Goal: Task Accomplishment & Management: Manage account settings

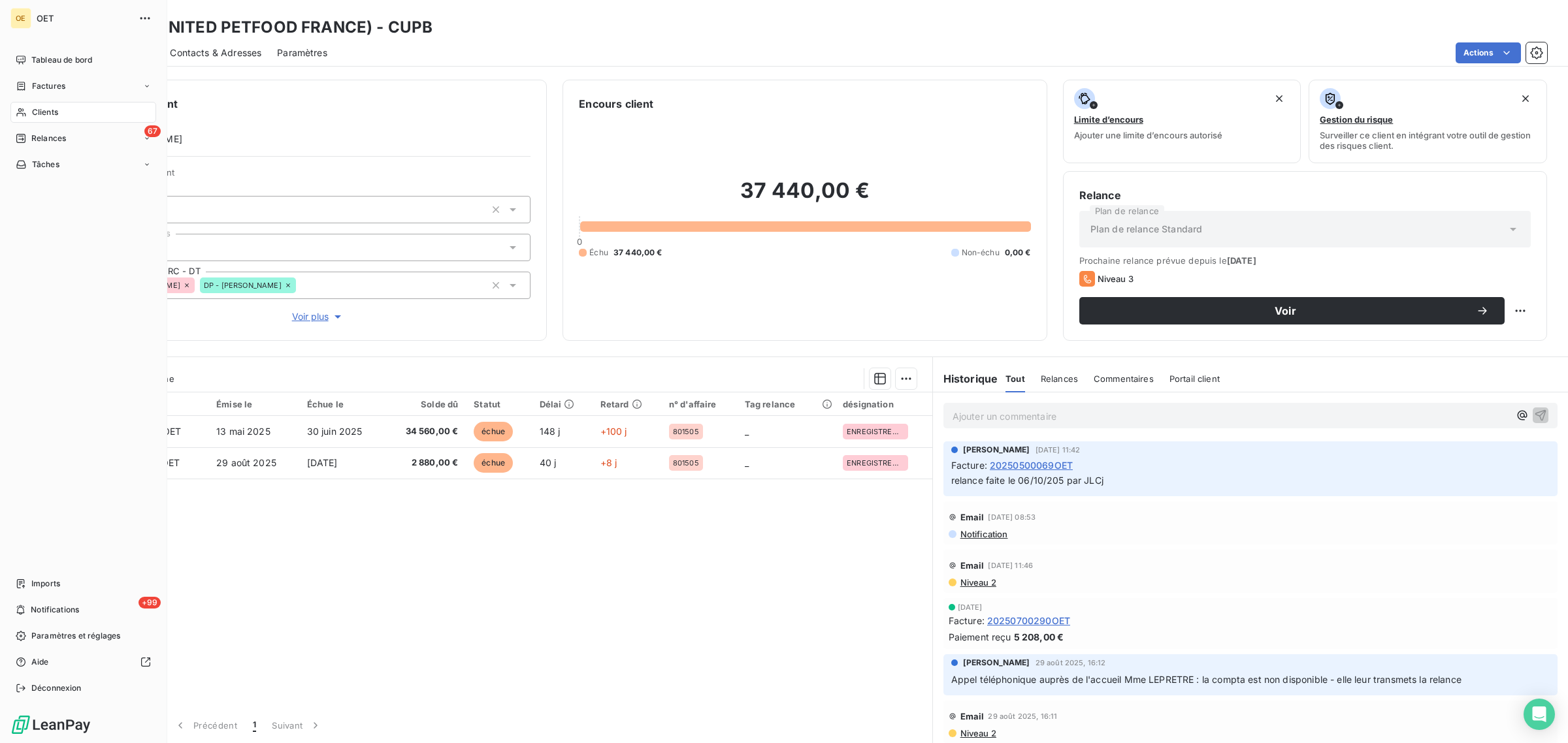
click at [51, 57] on span "Clients" at bounding box center [45, 112] width 26 height 12
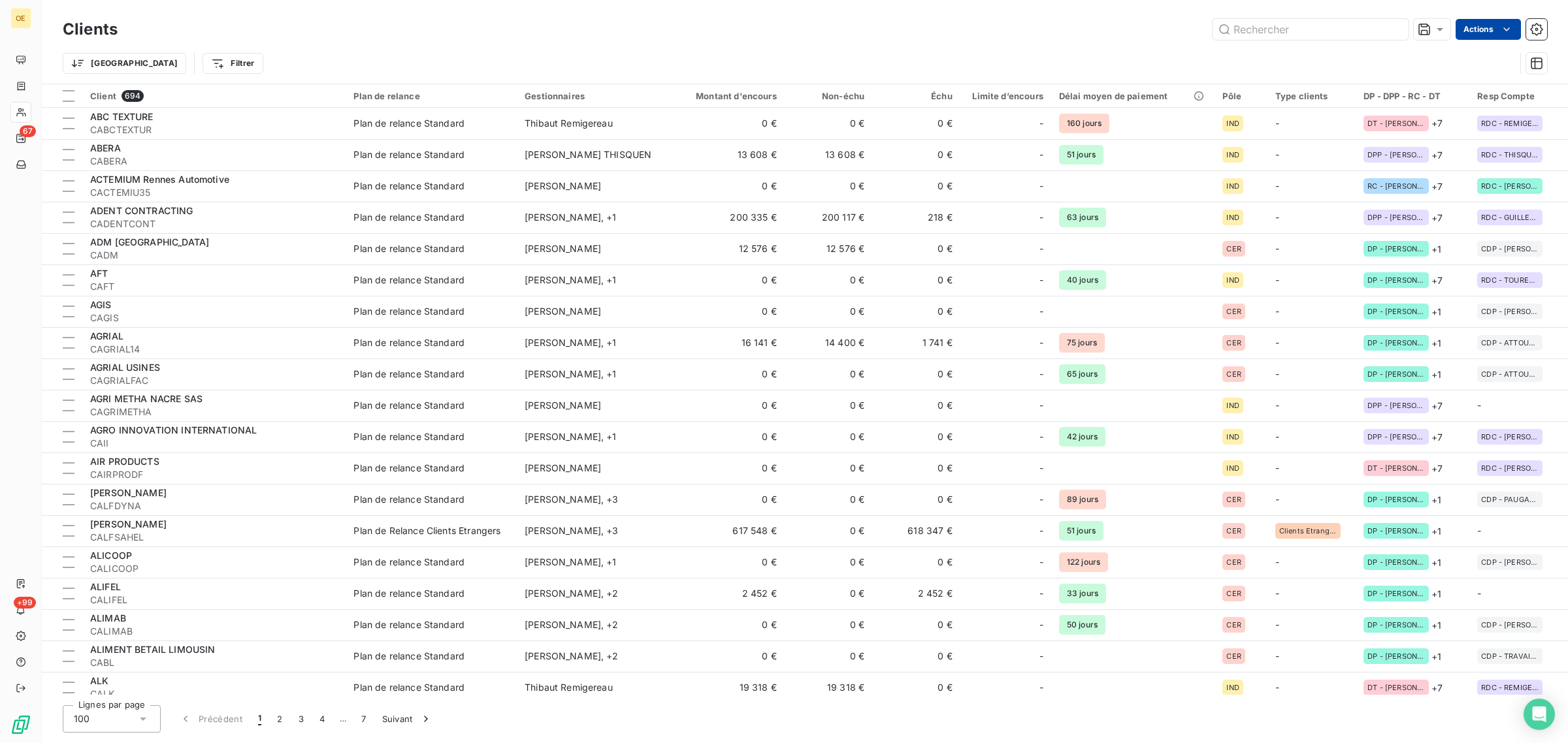
click at [617, 28] on html "OE 67 +99 Clients Actions Trier Filtrer Client 694 Plan de relance Gestionnaire…" at bounding box center [784, 371] width 1568 height 743
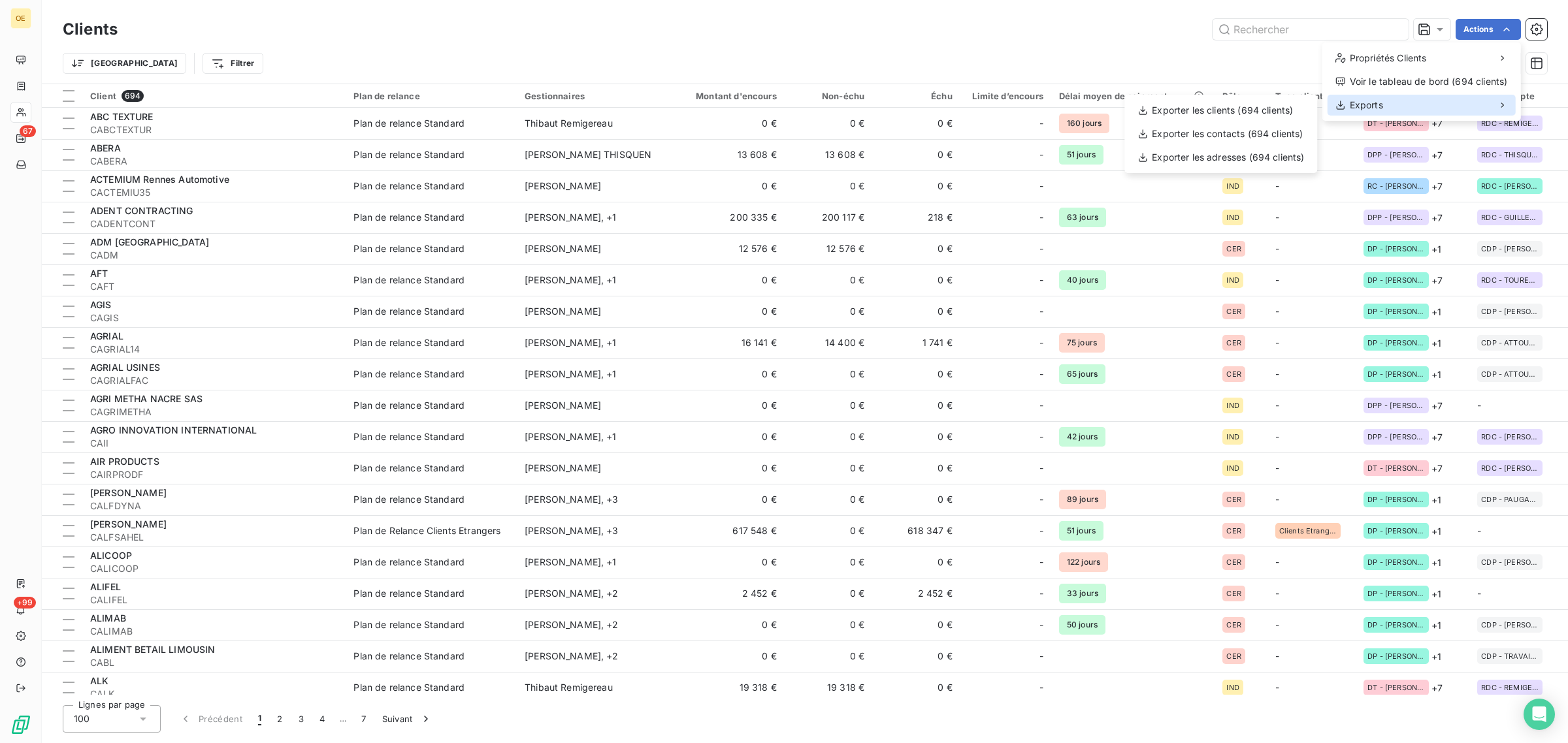
click at [617, 57] on div "Exports" at bounding box center [1421, 105] width 188 height 21
click at [617, 57] on div "Exporter les clients (694 clients)" at bounding box center [1221, 110] width 182 height 21
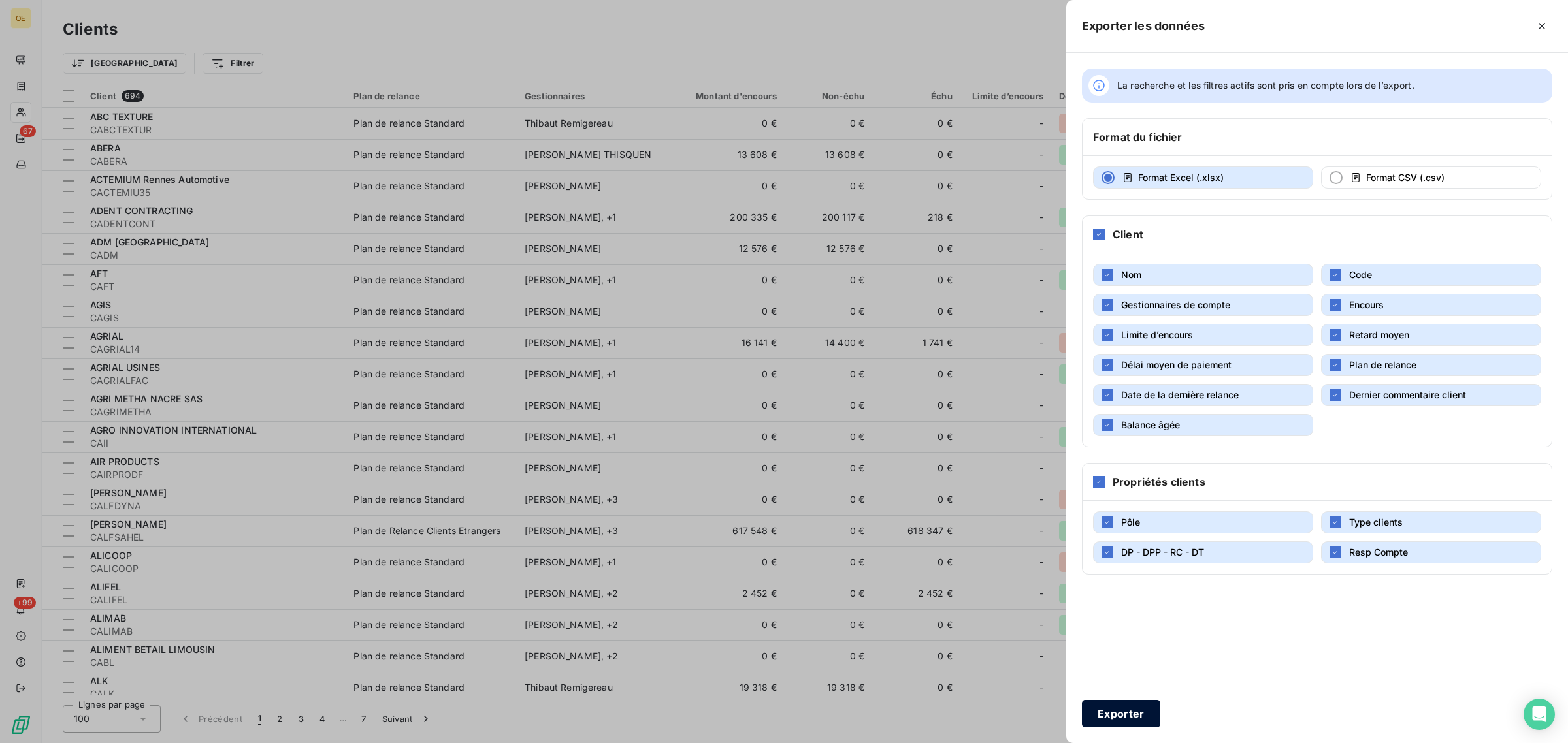
click at [617, 57] on button "Exporter" at bounding box center [1120, 714] width 78 height 28
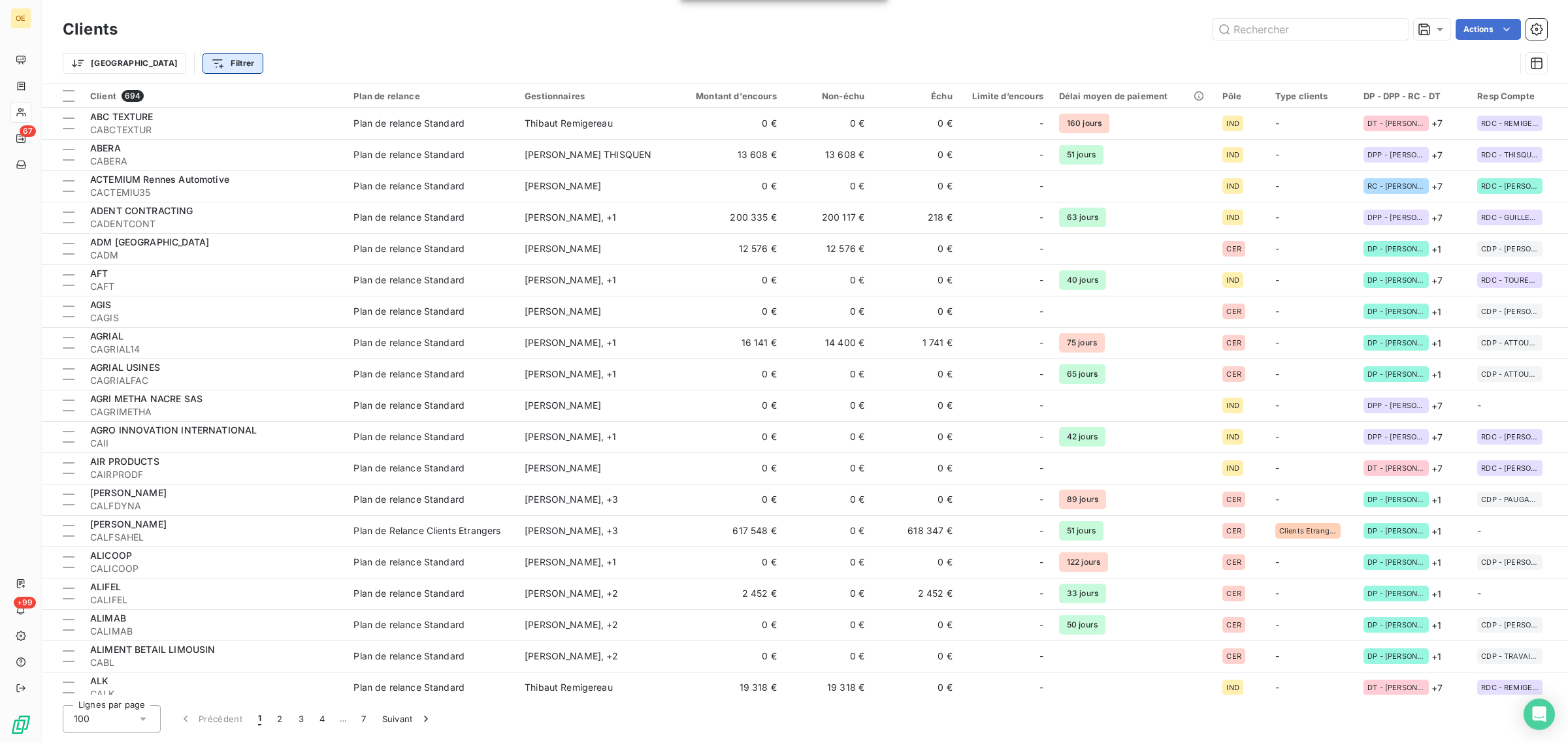
click at [164, 57] on html "OE 67 +99 Clients Actions Trier Filtrer Client 694 Plan de relance Gestionnaire…" at bounding box center [784, 371] width 1568 height 743
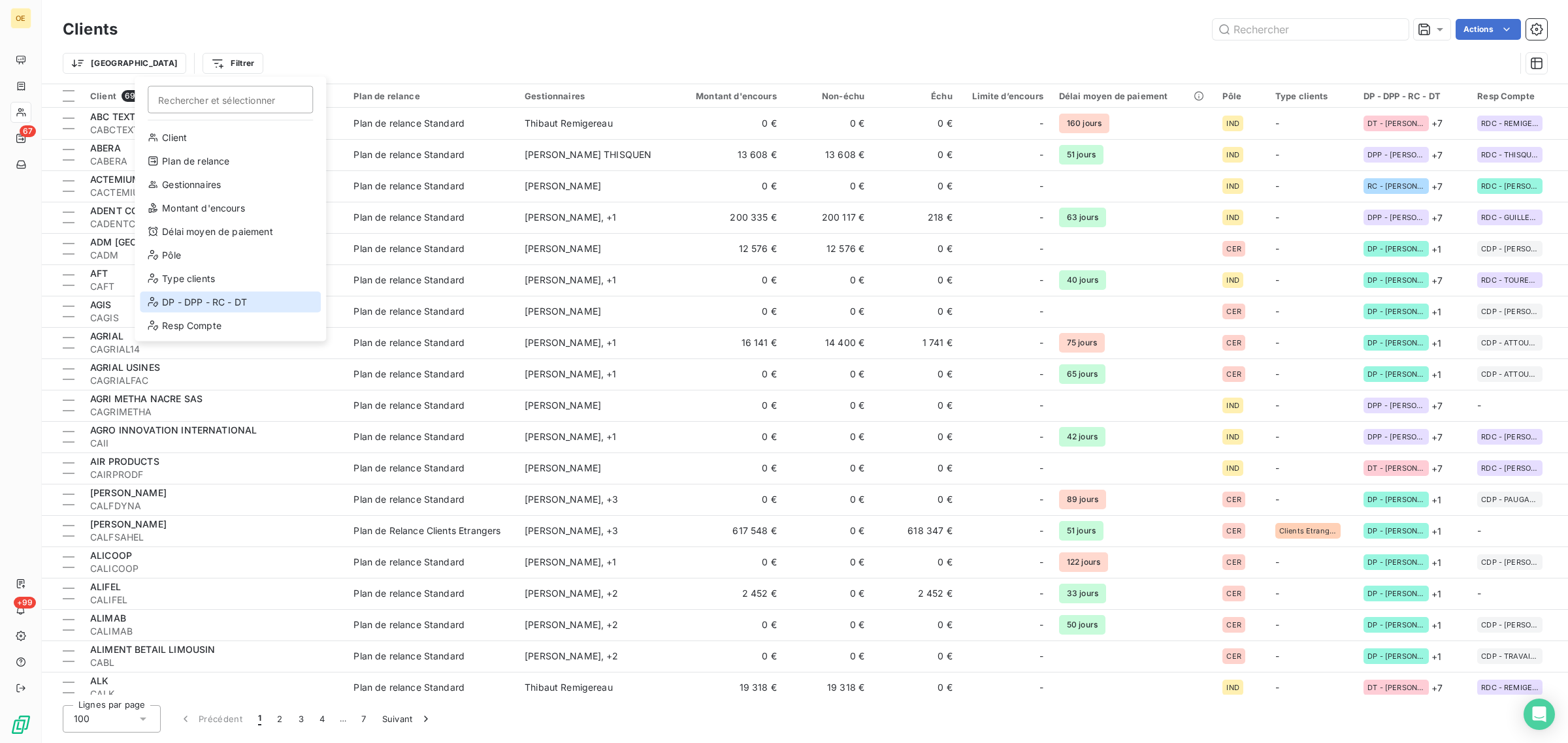
click at [207, 57] on div "DP - DPP - RC - DT" at bounding box center [230, 303] width 181 height 21
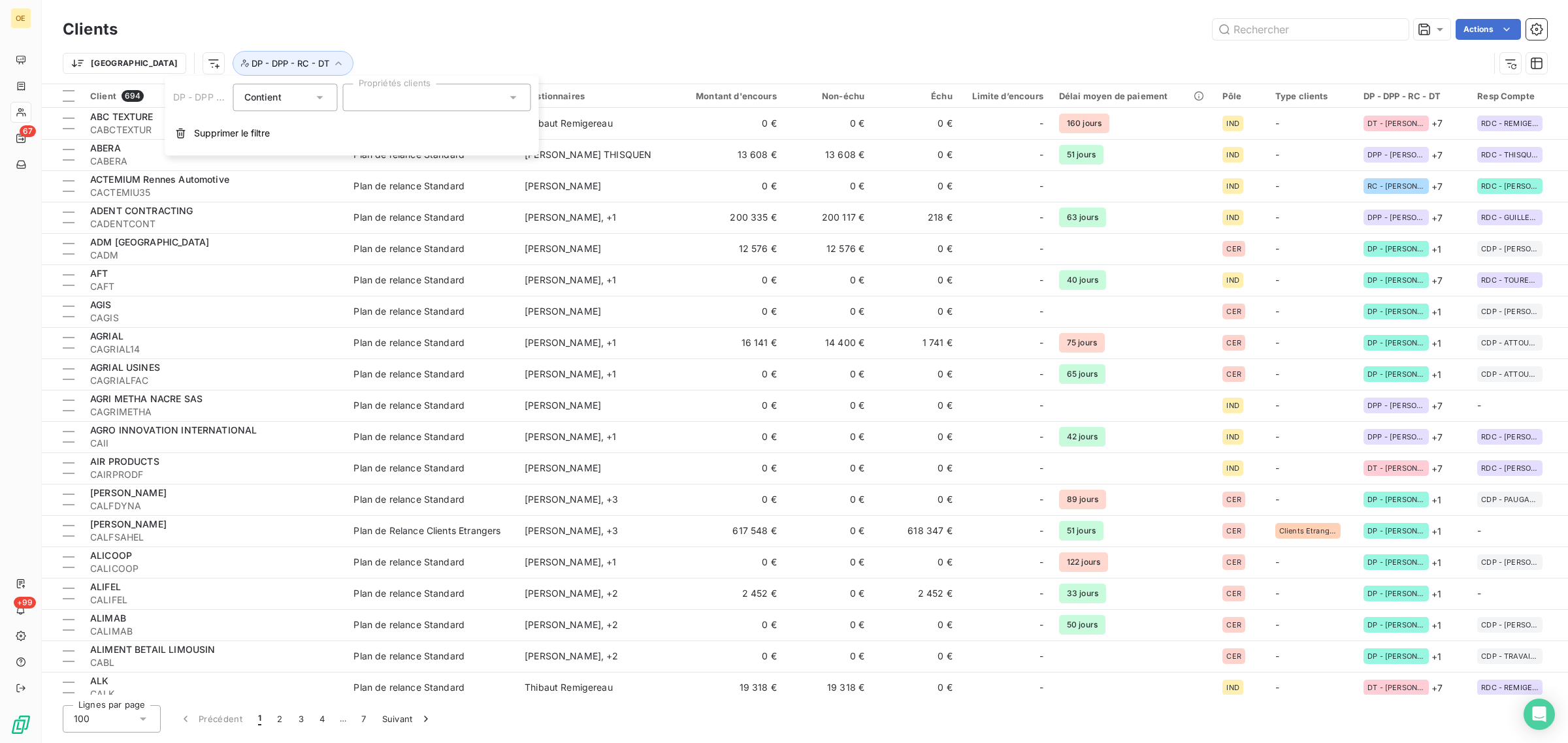
click at [513, 57] on icon at bounding box center [514, 97] width 13 height 13
type input "fra"
click at [361, 57] on div at bounding box center [359, 129] width 12 height 12
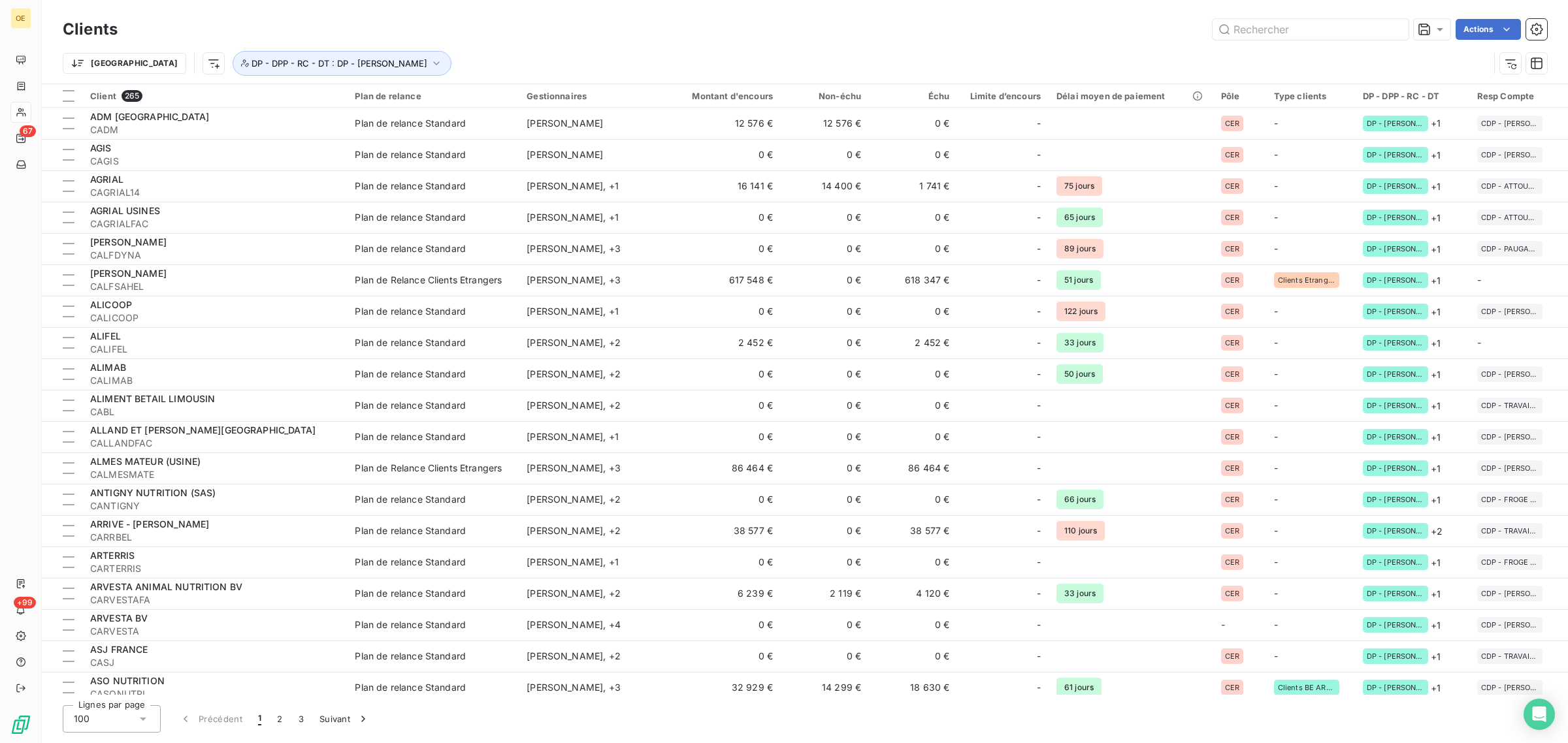
click at [617, 41] on div "Clients Actions" at bounding box center [804, 29] width 1484 height 28
click at [617, 28] on html "OE 67 +99 Clients Actions Trier DP - DPP - RC - DT : DP - Franck OLIVIER Client…" at bounding box center [784, 371] width 1568 height 743
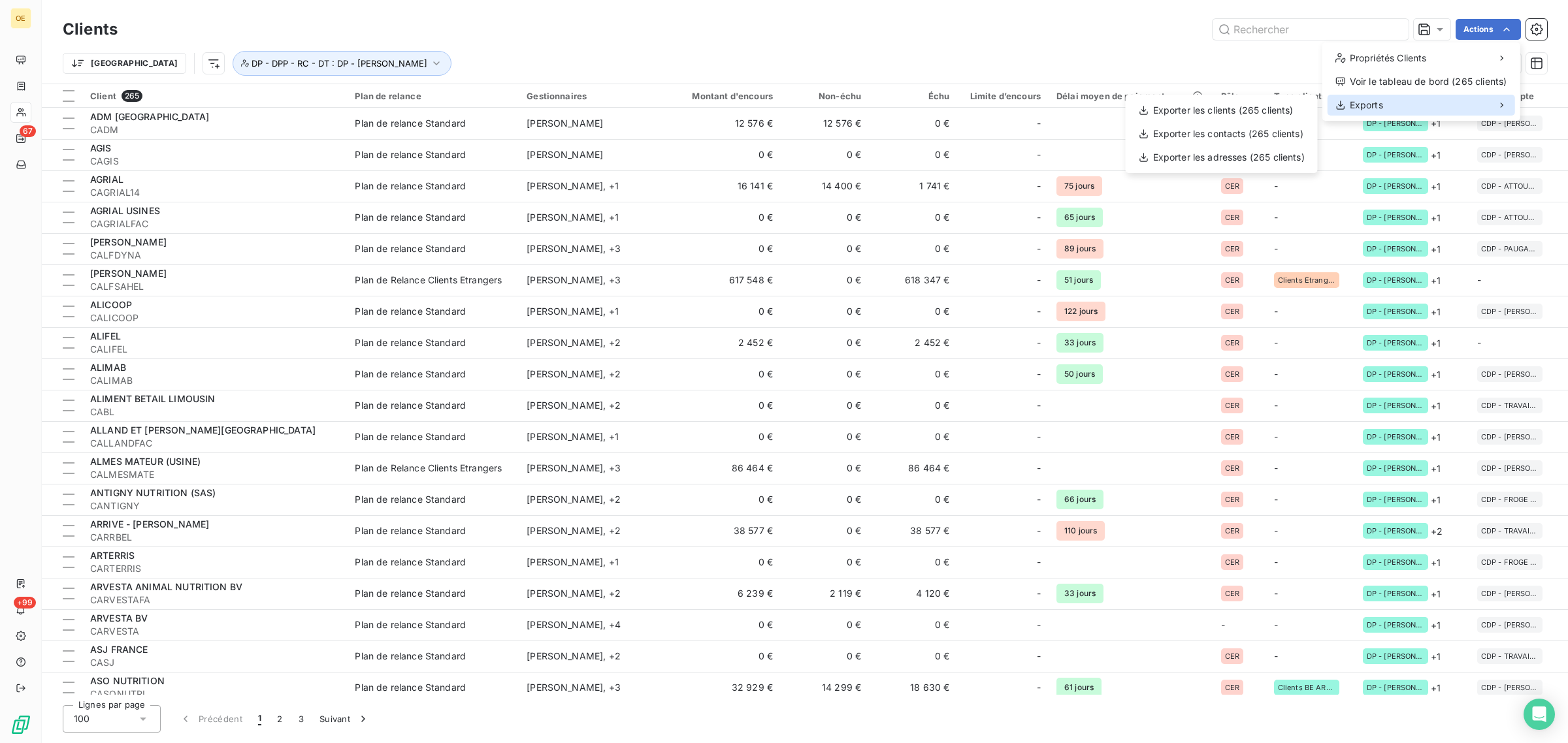
click at [617, 57] on span "Exports" at bounding box center [1366, 106] width 33 height 13
click at [617, 57] on div "Exporter les clients (265 clients)" at bounding box center [1221, 110] width 181 height 21
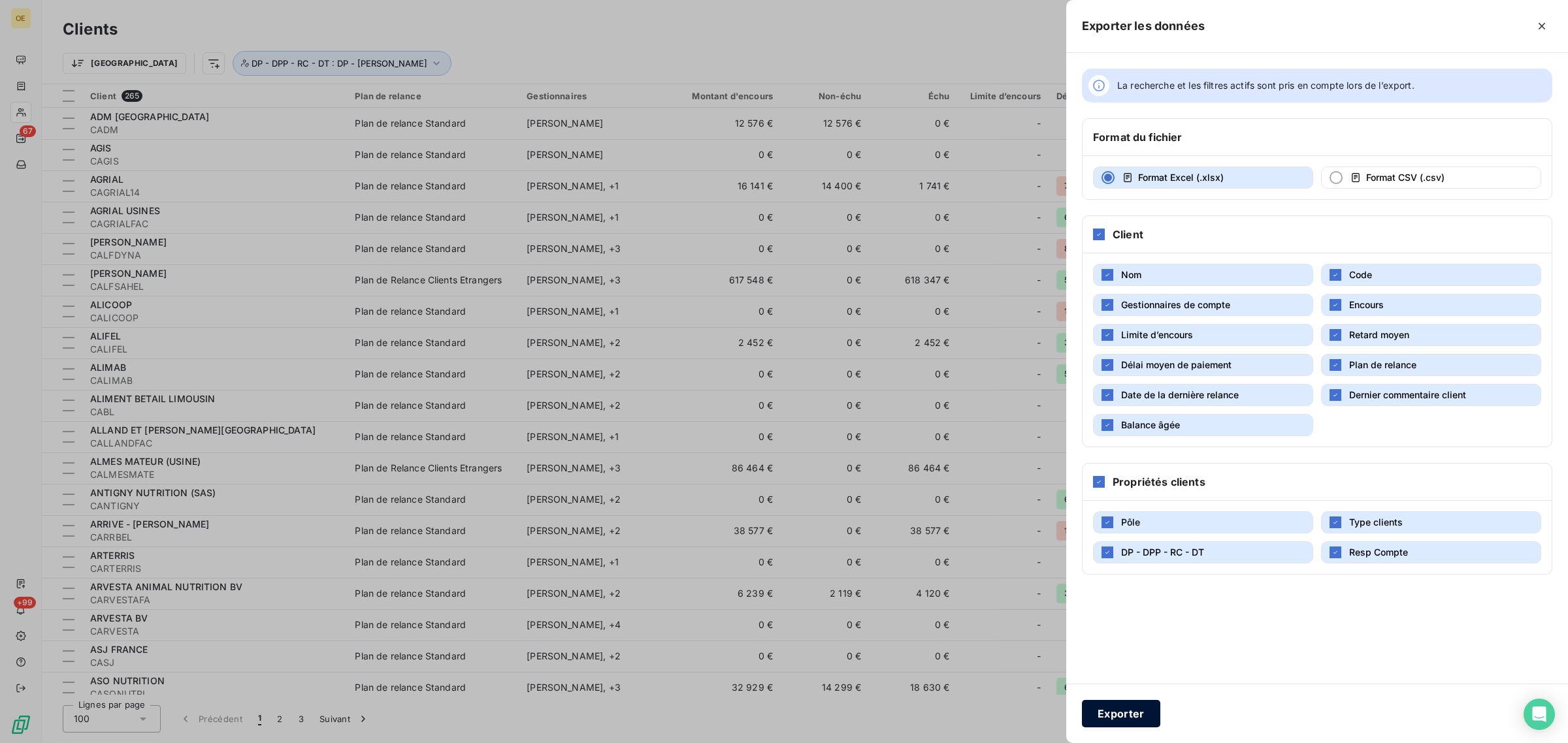
click at [617, 57] on button "Exporter" at bounding box center [1120, 714] width 78 height 28
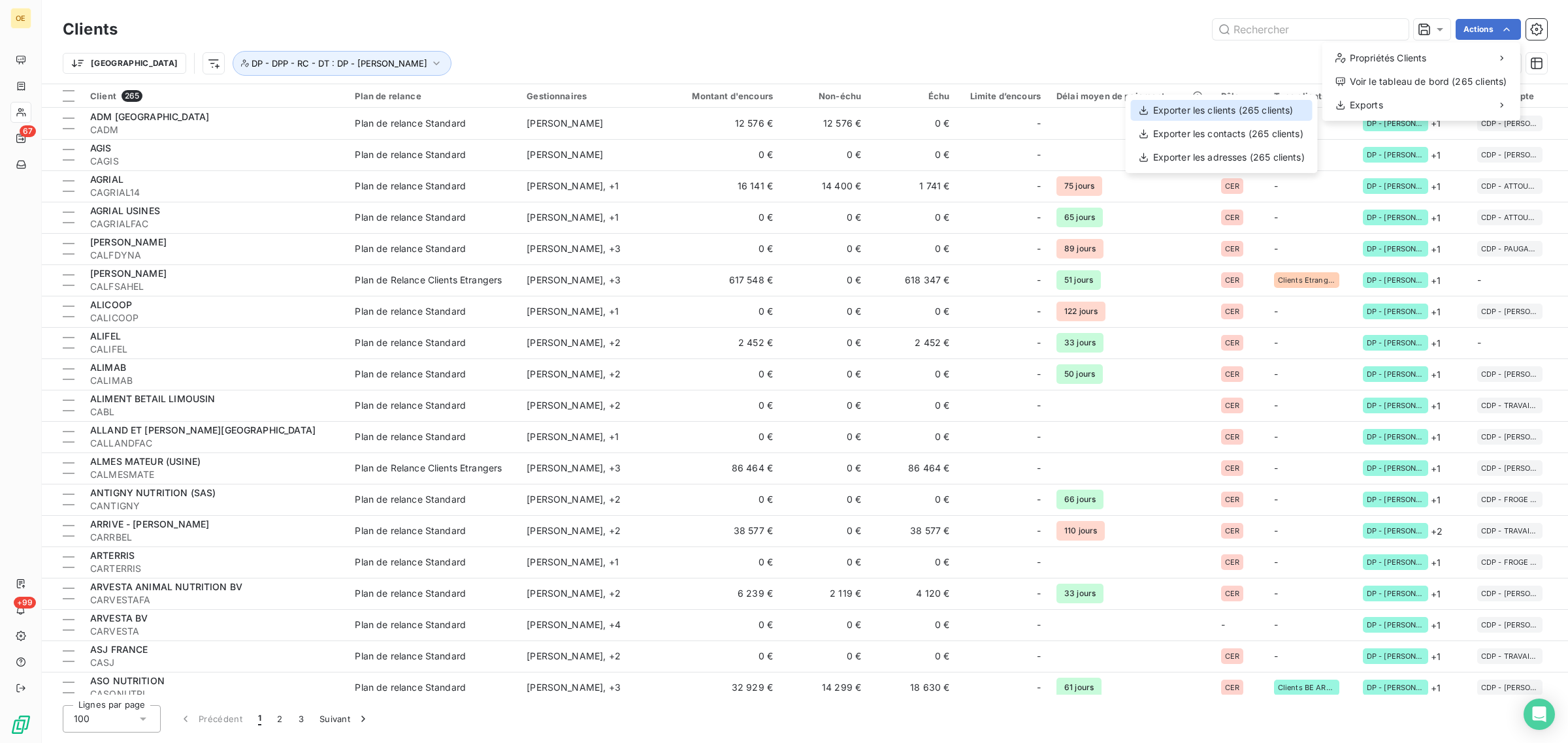
click at [617, 57] on div "Exporter les clients (265 clients)" at bounding box center [1221, 110] width 181 height 21
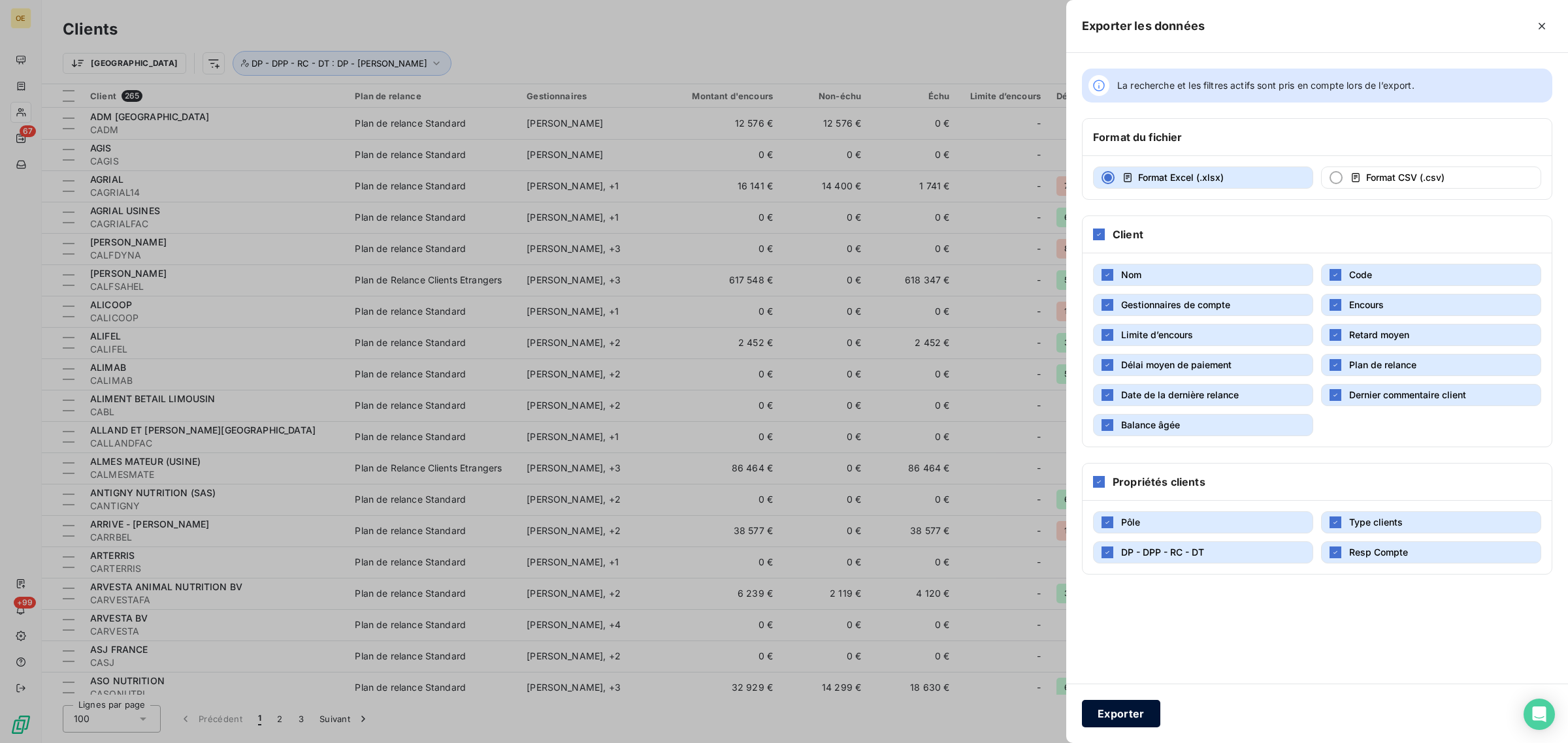
click at [617, 57] on button "Exporter" at bounding box center [1120, 714] width 78 height 28
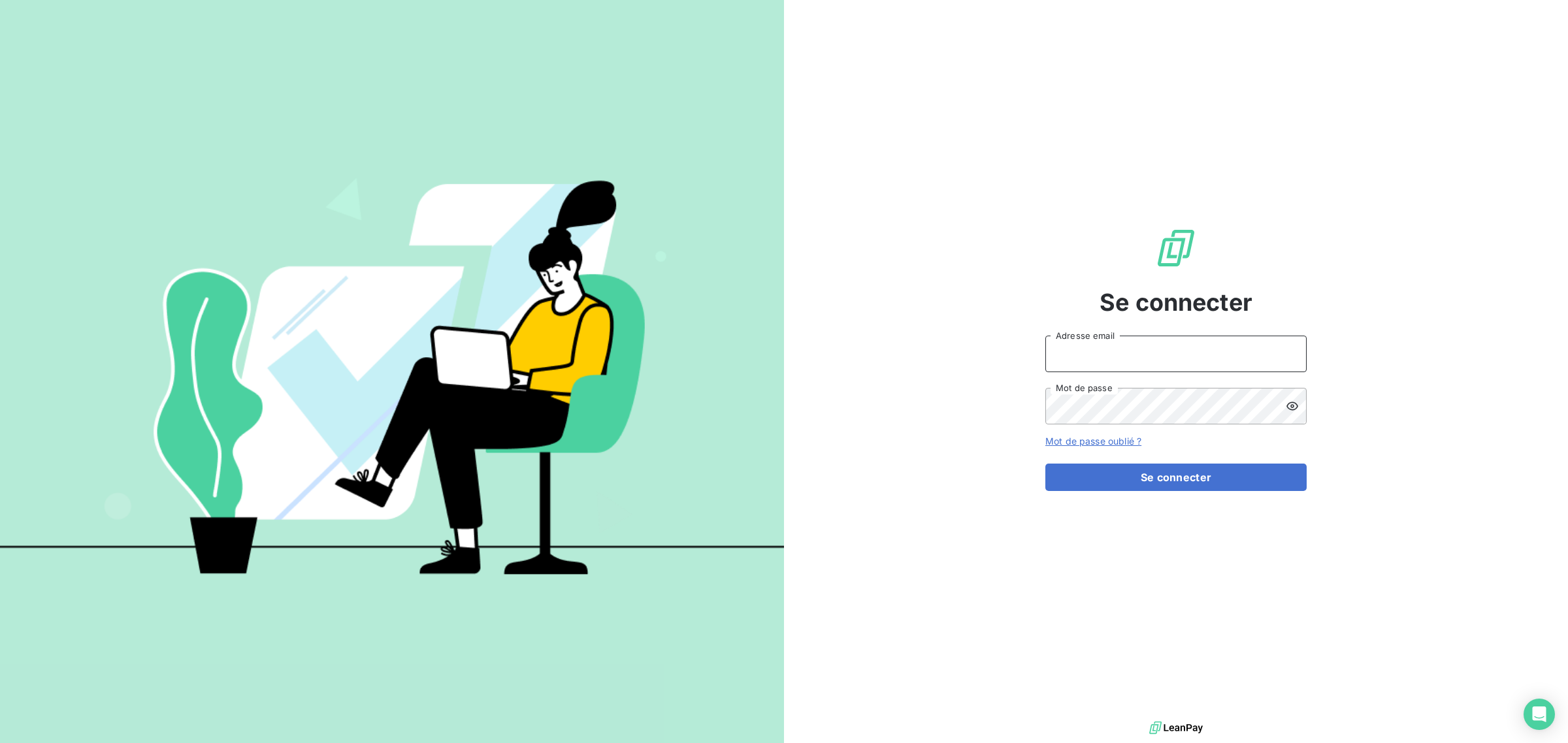
click at [1091, 360] on input "Adresse email" at bounding box center [1175, 353] width 261 height 36
type input "[EMAIL_ADDRESS][DOMAIN_NAME]"
drag, startPoint x: 1165, startPoint y: 370, endPoint x: 1029, endPoint y: 180, distance: 233.7
click at [1029, 180] on div "Se connecter [EMAIL_ADDRESS][DOMAIN_NAME] Adresse email Mot de passe Mot de pas…" at bounding box center [1176, 359] width 784 height 718
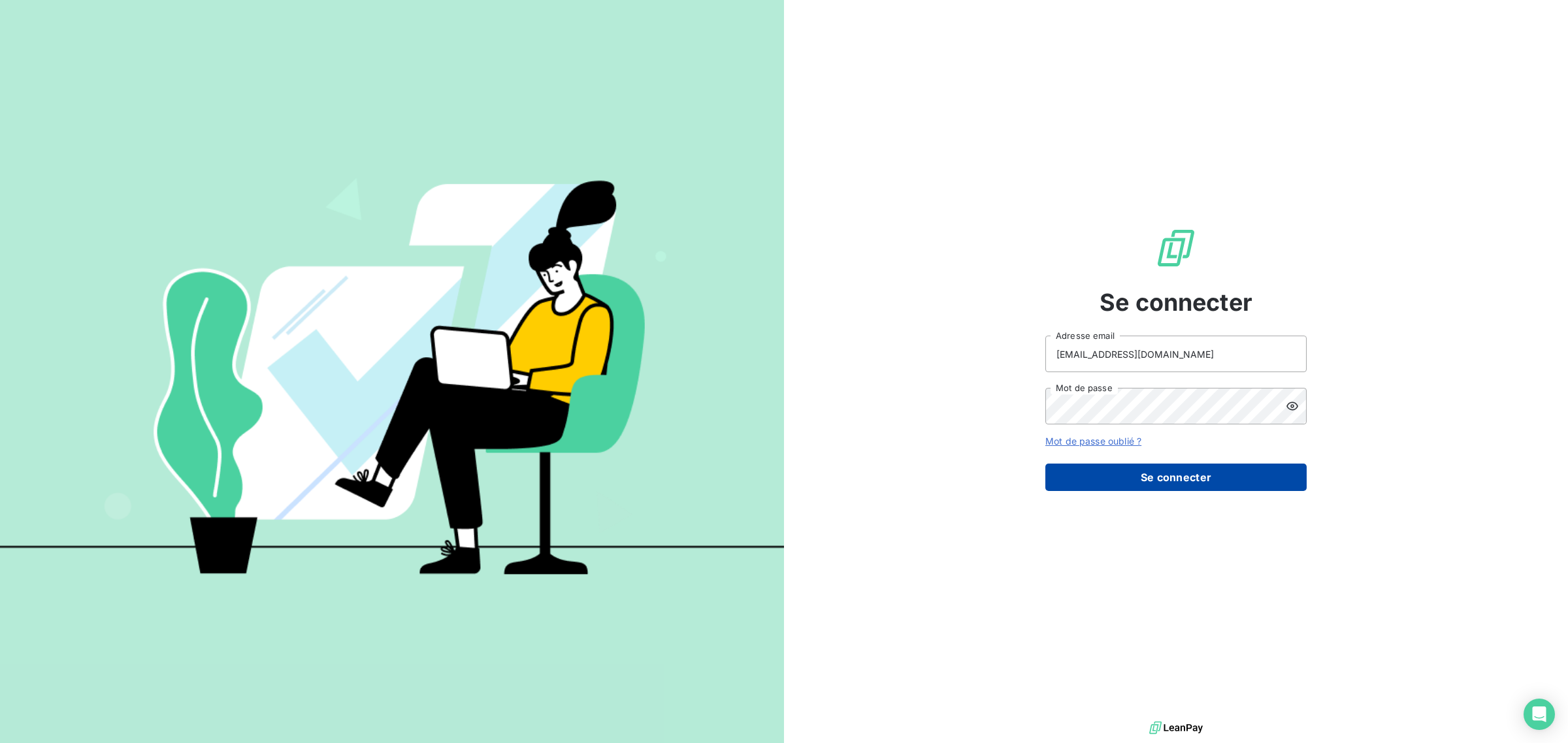
click at [1195, 479] on button "Se connecter" at bounding box center [1175, 477] width 261 height 28
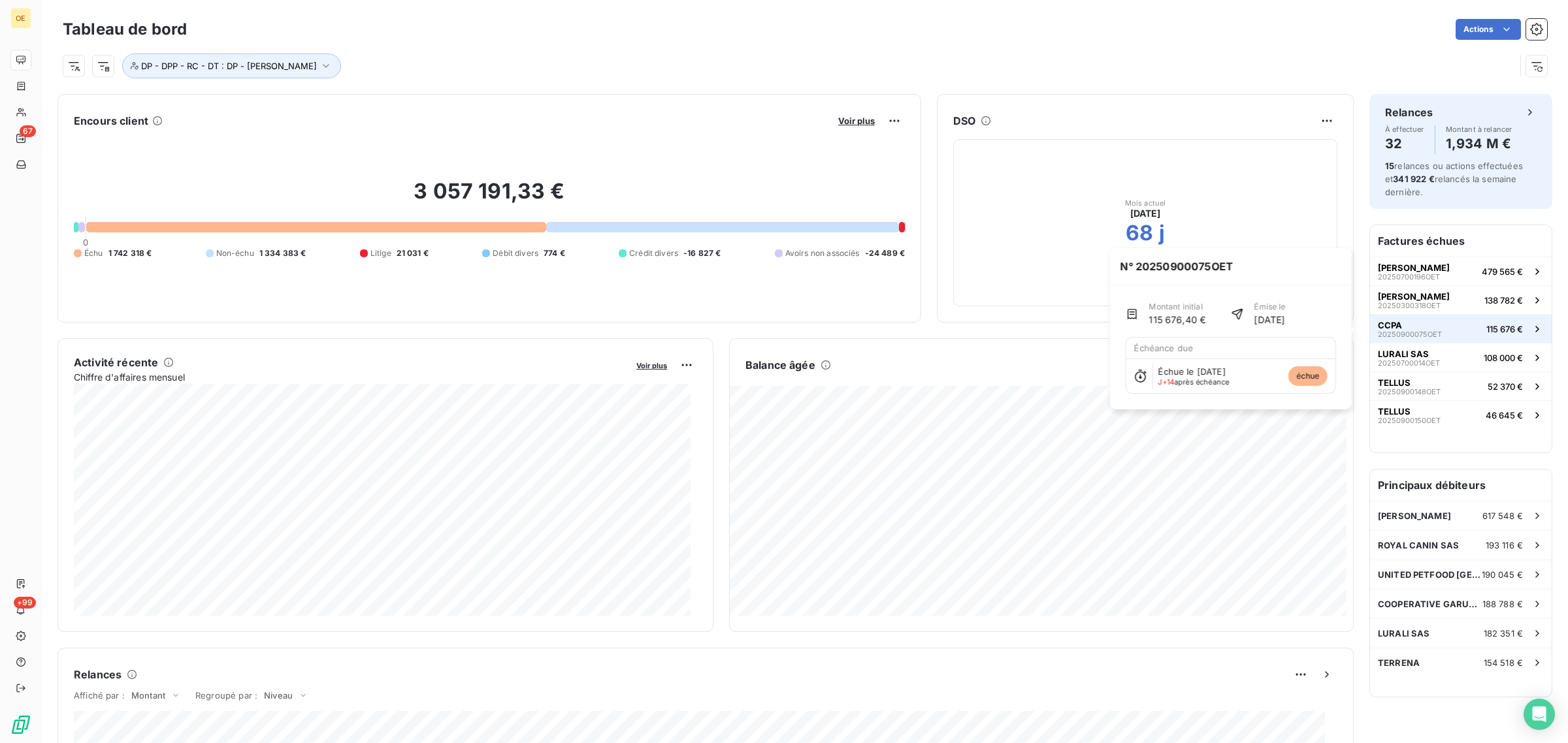
click at [1427, 332] on span "20250900075OET" at bounding box center [1410, 334] width 64 height 8
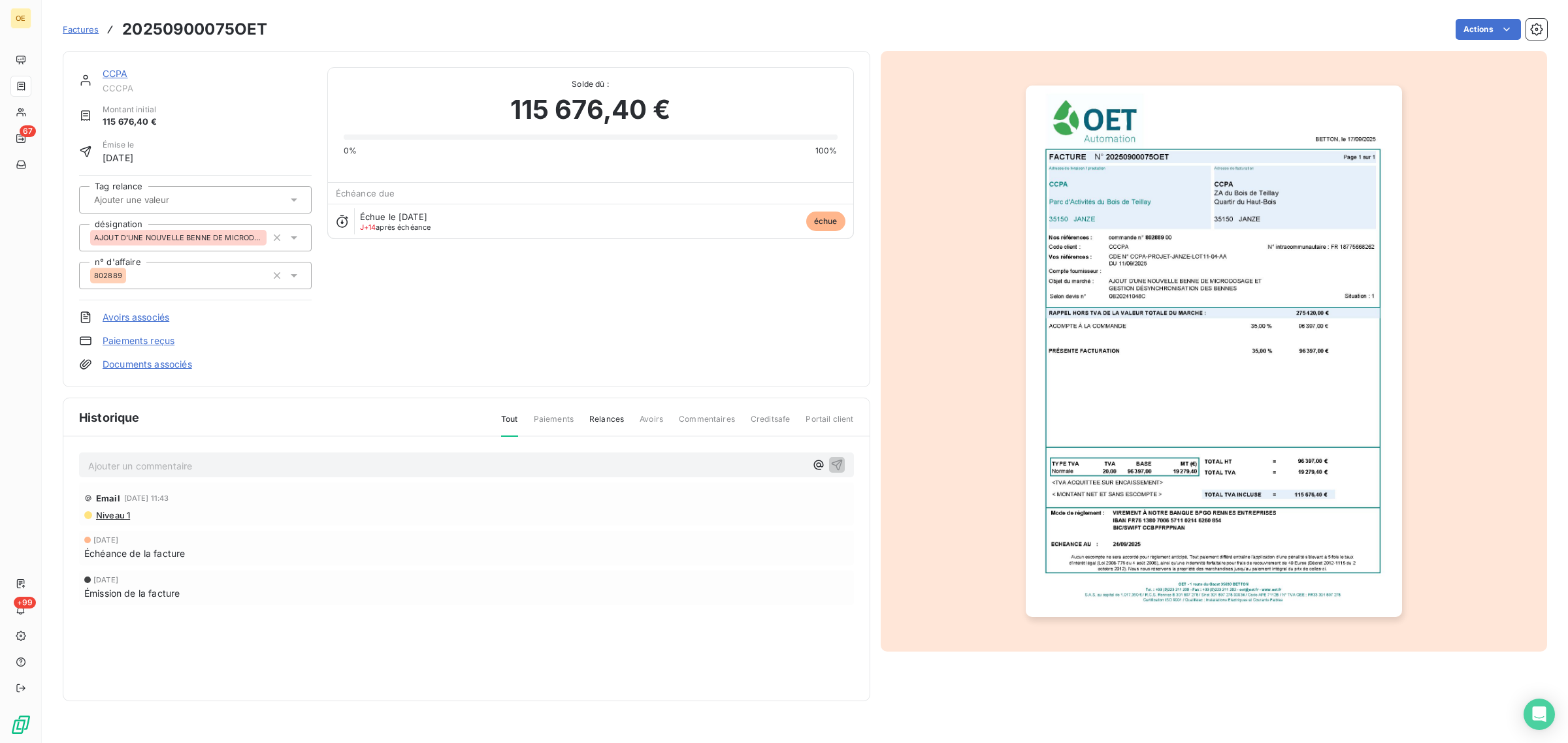
click at [1262, 325] on img "button" at bounding box center [1214, 351] width 376 height 532
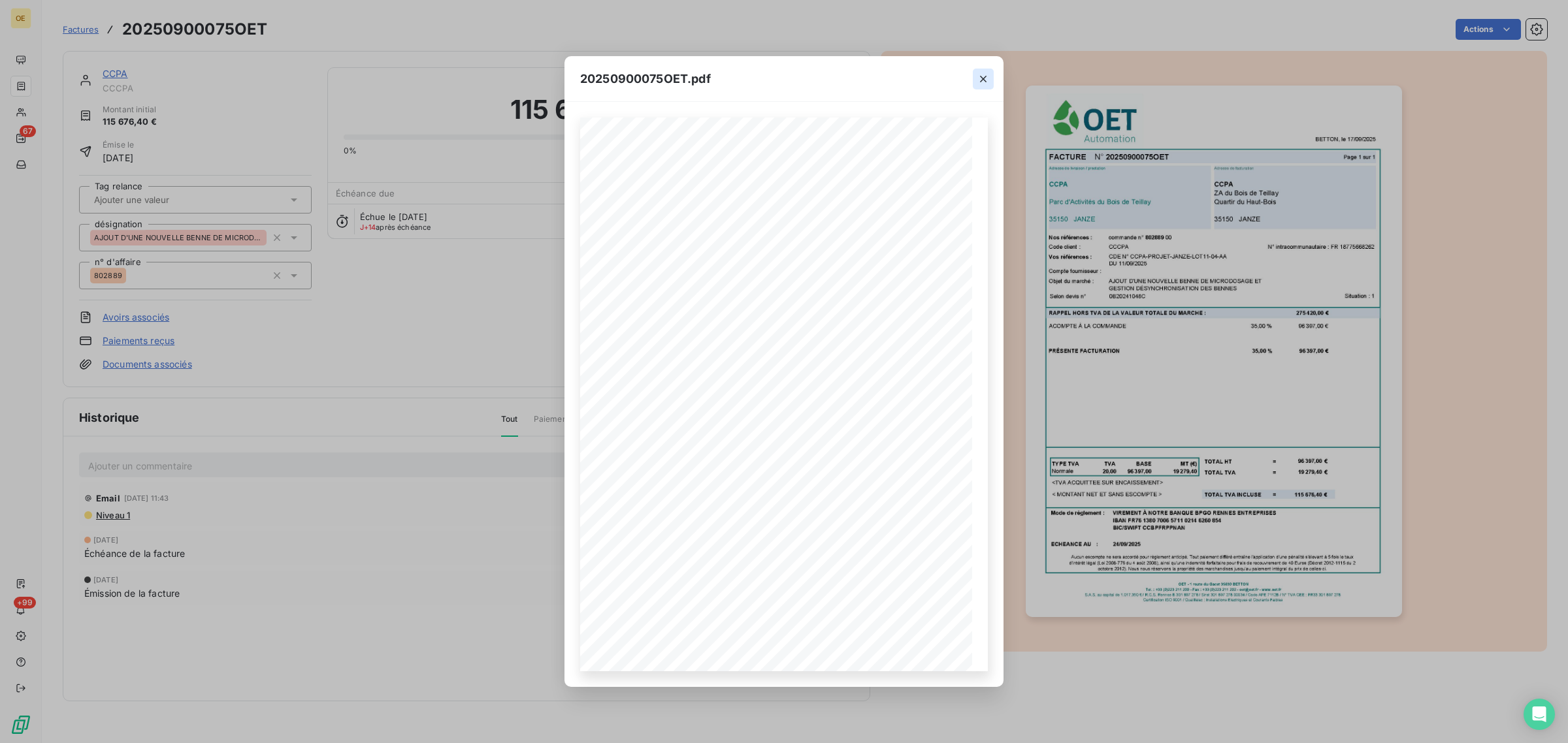
click at [982, 82] on icon "button" at bounding box center [983, 79] width 13 height 13
